Goal: Use online tool/utility: Utilize a website feature to perform a specific function

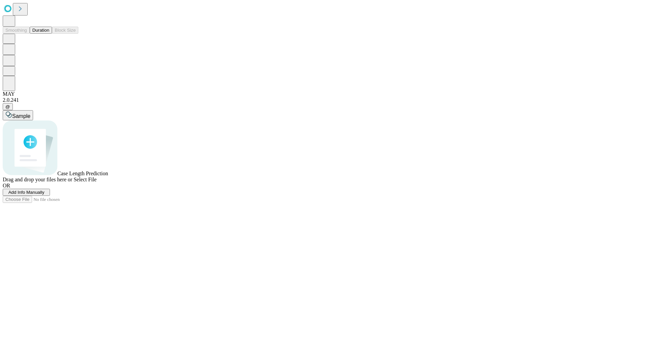
click at [96, 182] on span "Select File" at bounding box center [85, 180] width 23 height 6
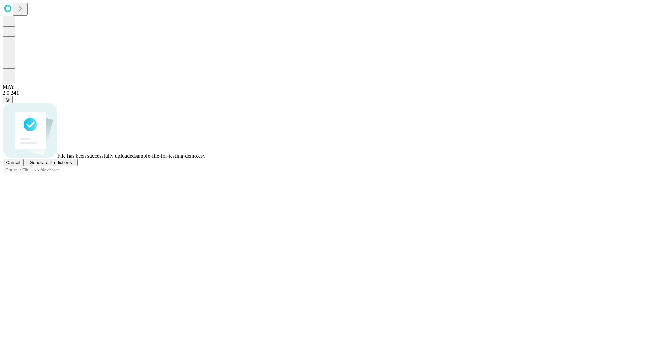
click at [71, 165] on span "Generate Predictions" at bounding box center [50, 162] width 42 height 5
